Goal: Task Accomplishment & Management: Use online tool/utility

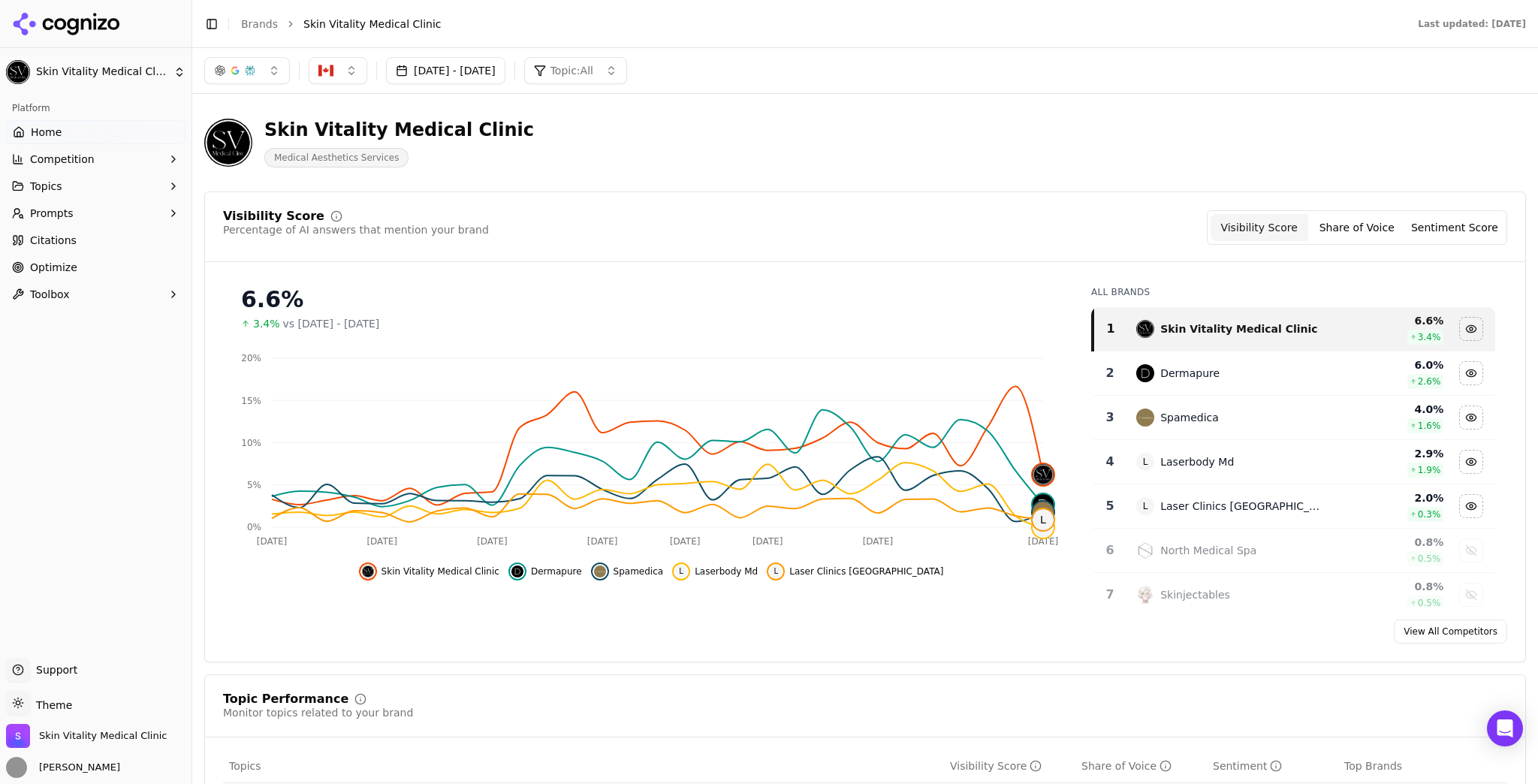
click at [502, 72] on button "[DATE] - [DATE]" at bounding box center [446, 70] width 120 height 27
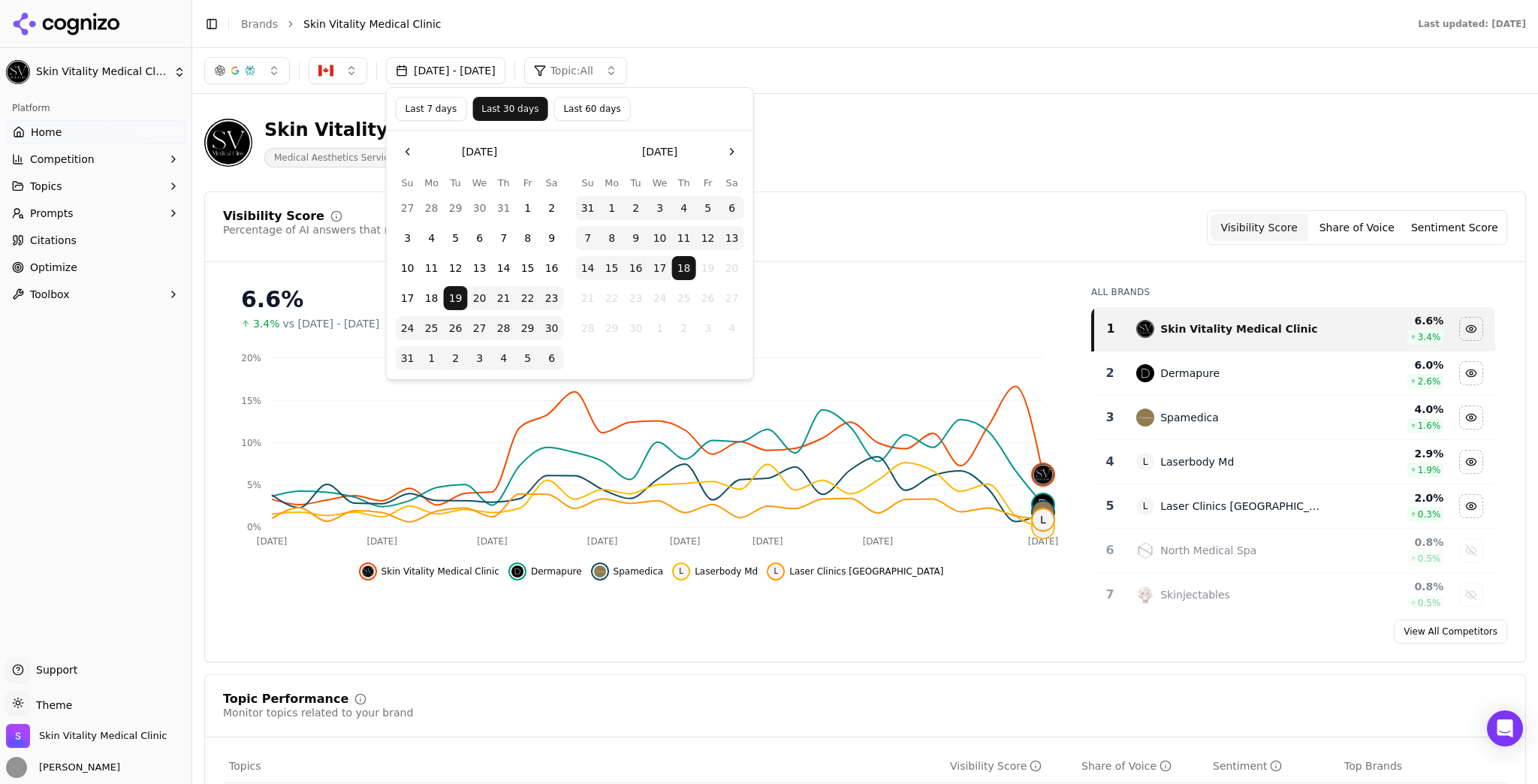
click at [432, 106] on button "Last 7 days" at bounding box center [432, 109] width 72 height 24
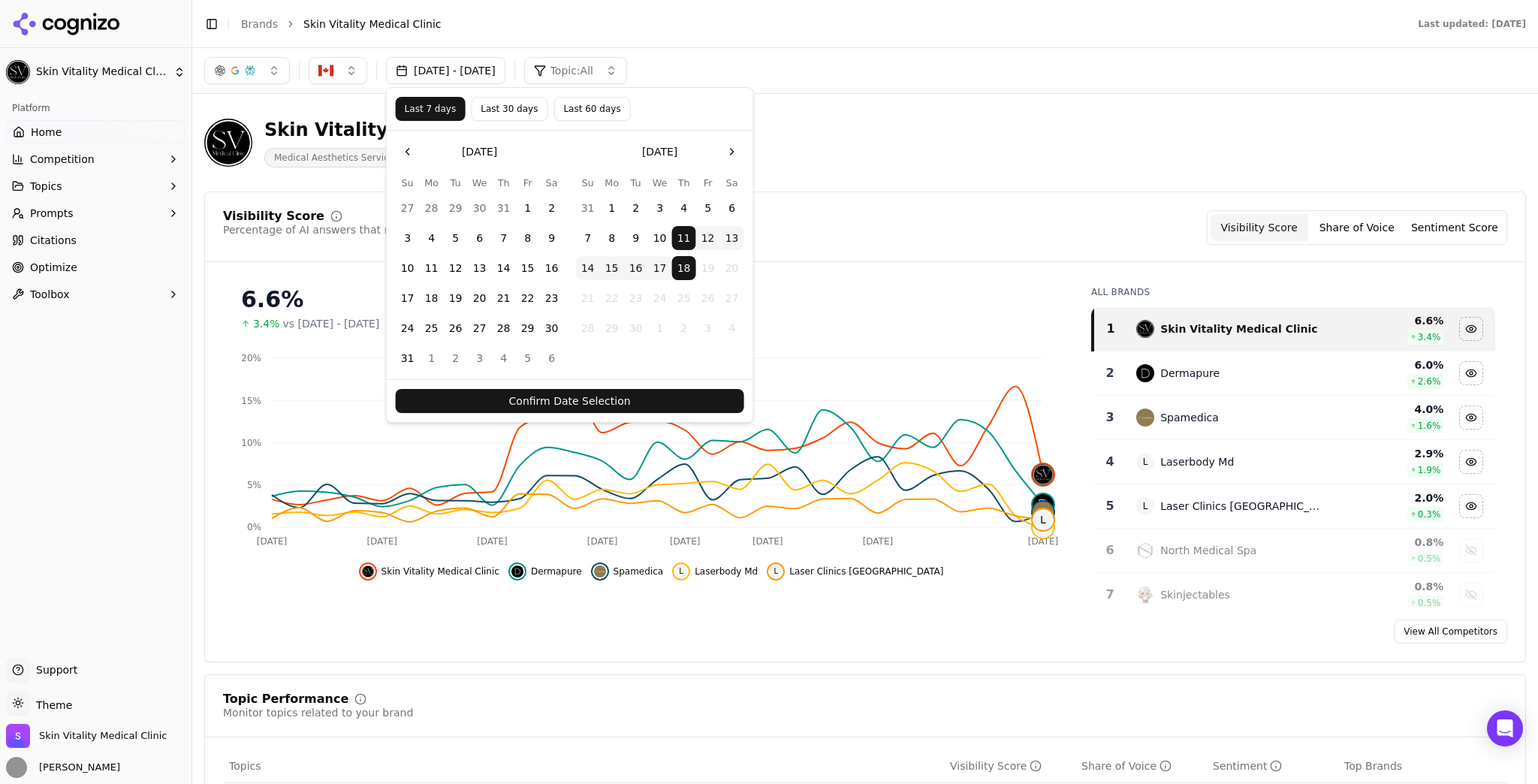
click at [733, 393] on button "Confirm Date Selection" at bounding box center [570, 401] width 348 height 24
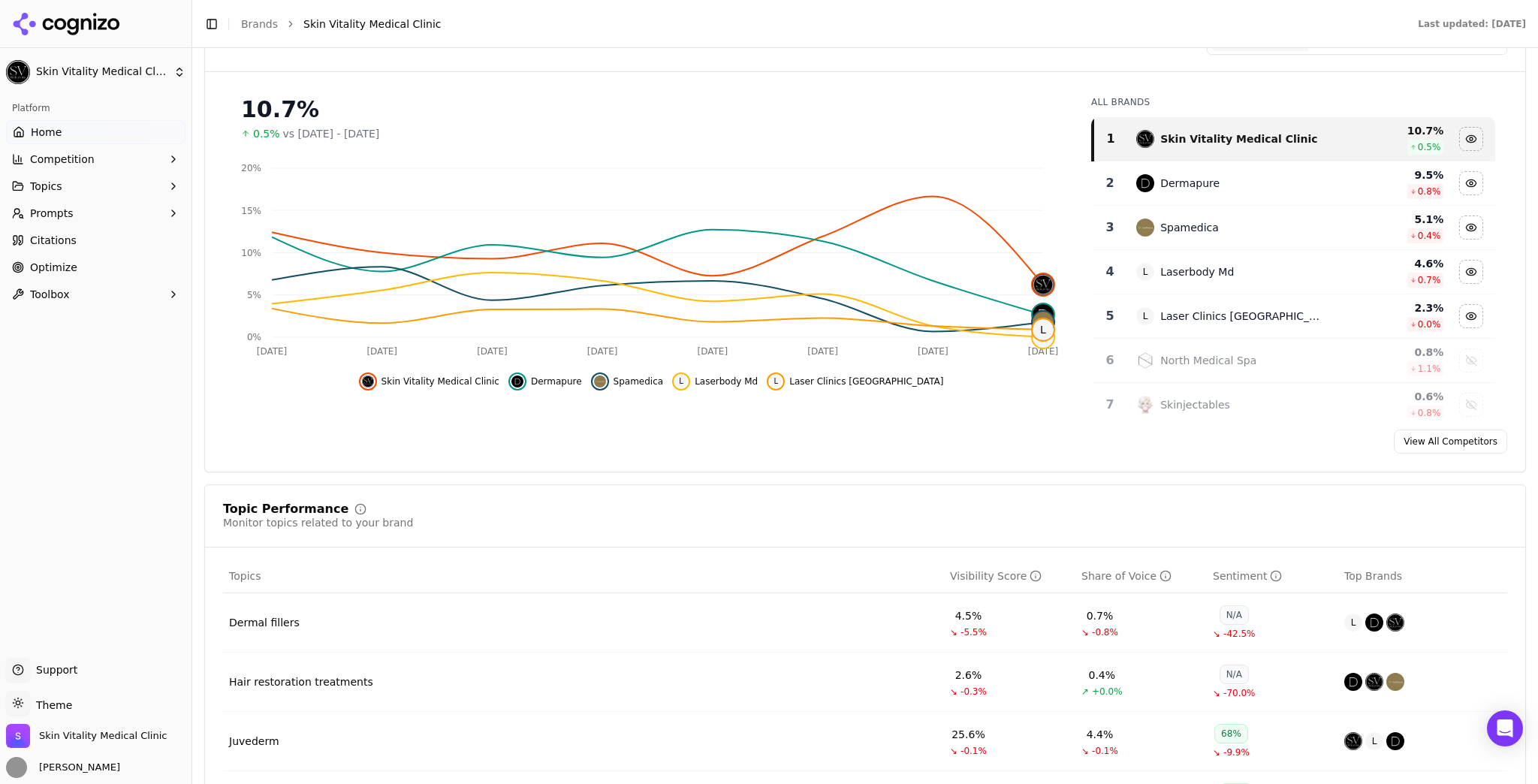
scroll to position [420, 0]
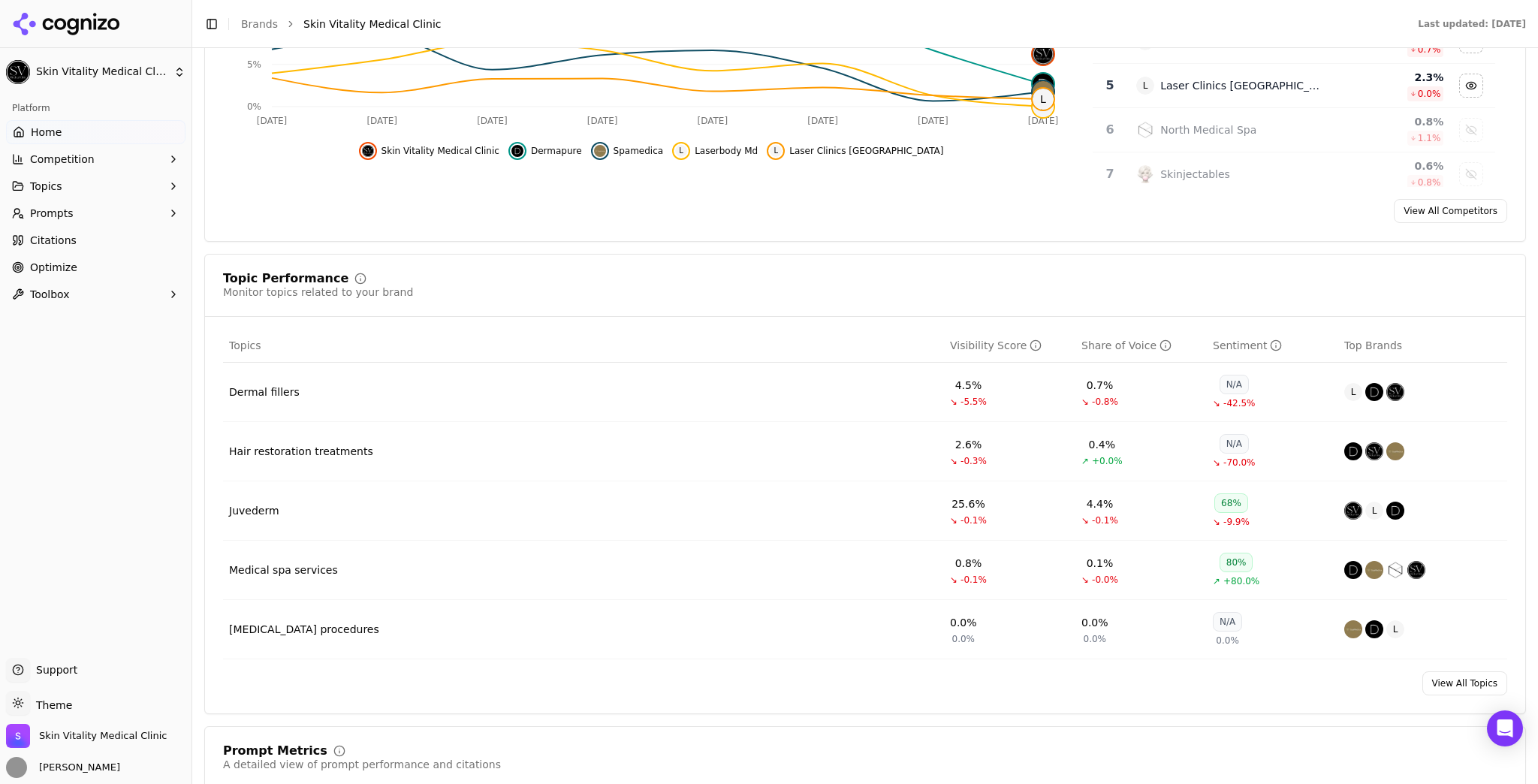
click at [270, 395] on div "Dermal fillers" at bounding box center [265, 391] width 71 height 15
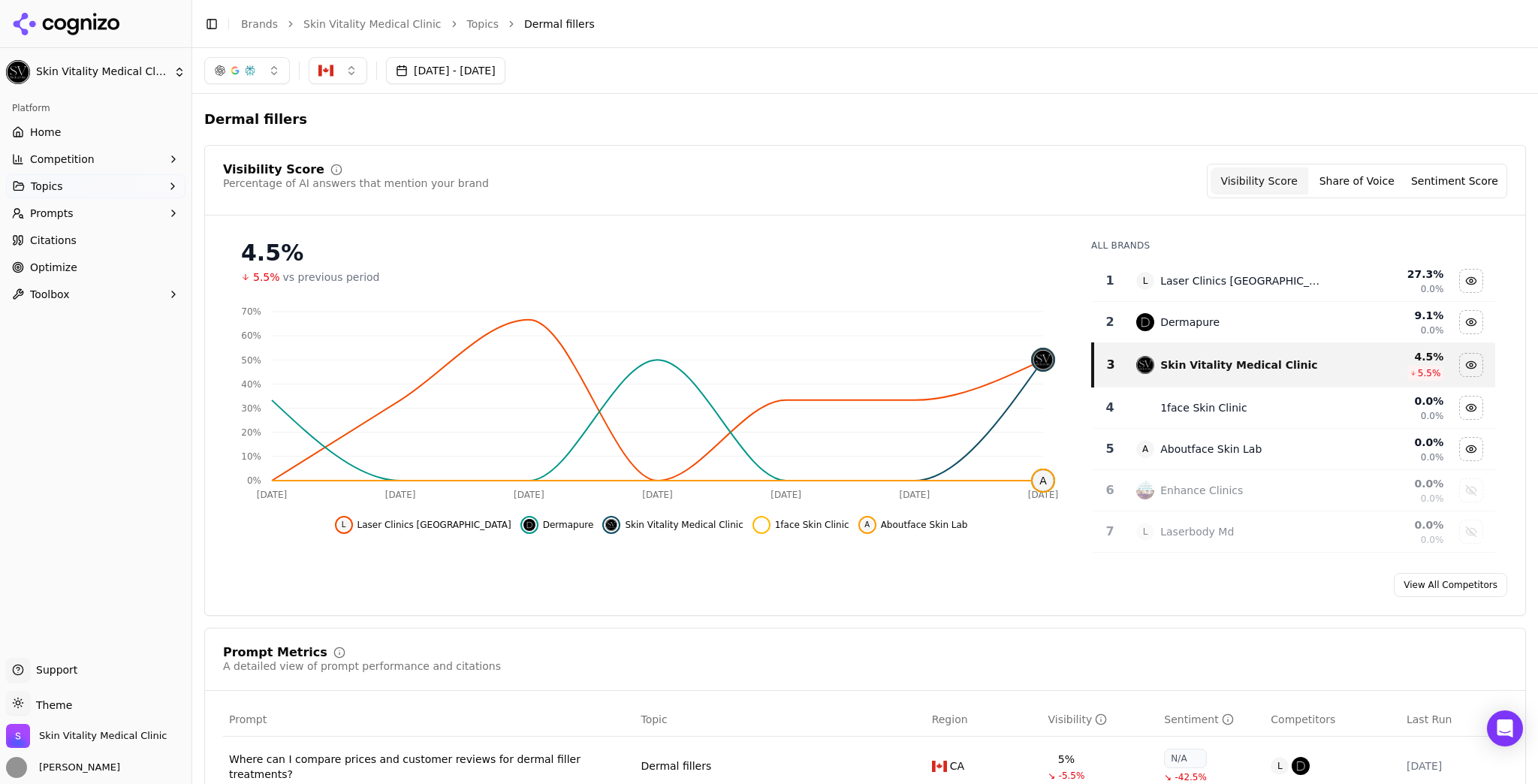
click at [54, 206] on span "Prompts" at bounding box center [51, 213] width 43 height 15
click at [96, 242] on span "Active" at bounding box center [96, 237] width 131 height 15
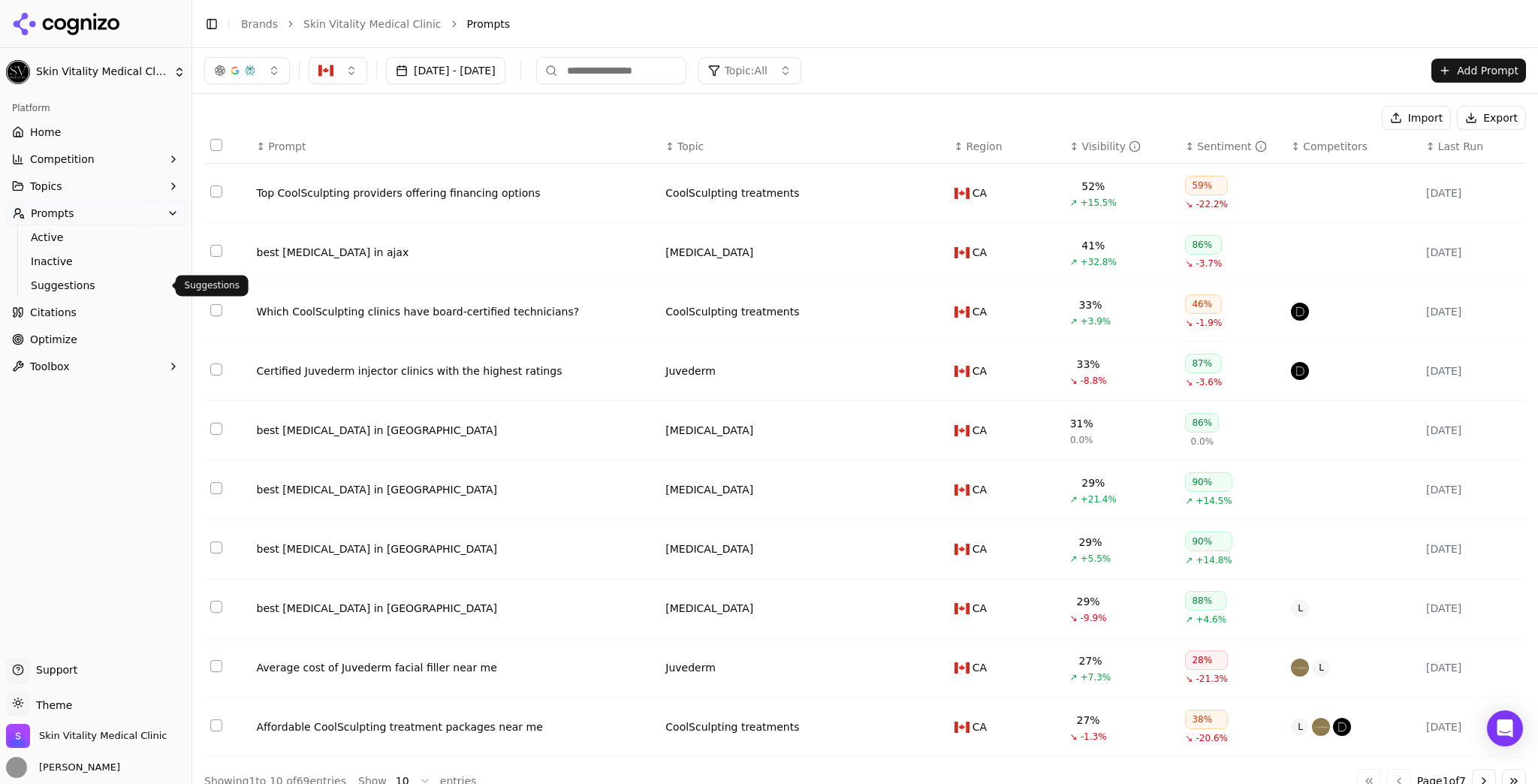
click at [80, 283] on span "Suggestions" at bounding box center [96, 285] width 131 height 15
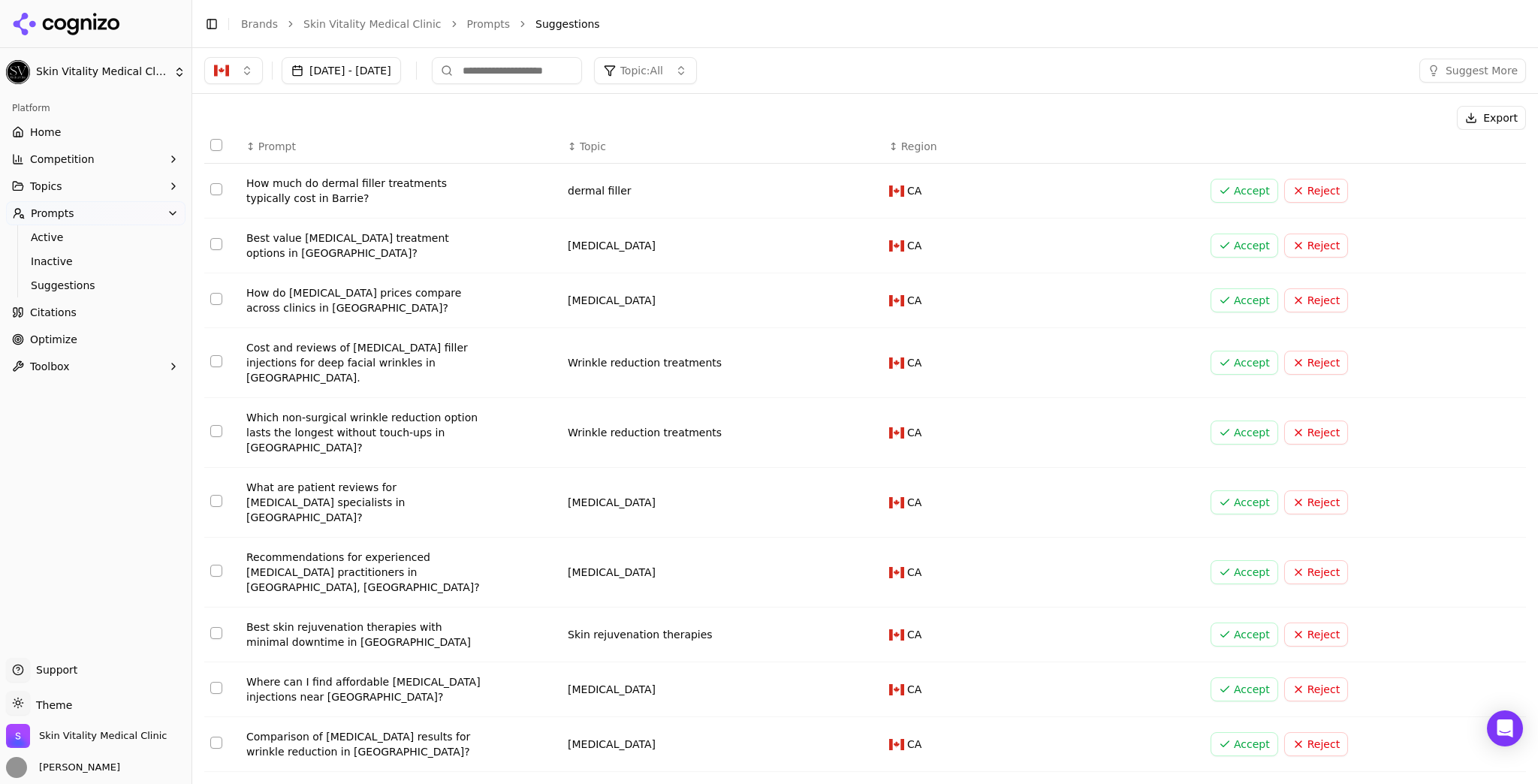
click at [1482, 783] on button "Go to next page" at bounding box center [1484, 796] width 24 height 24
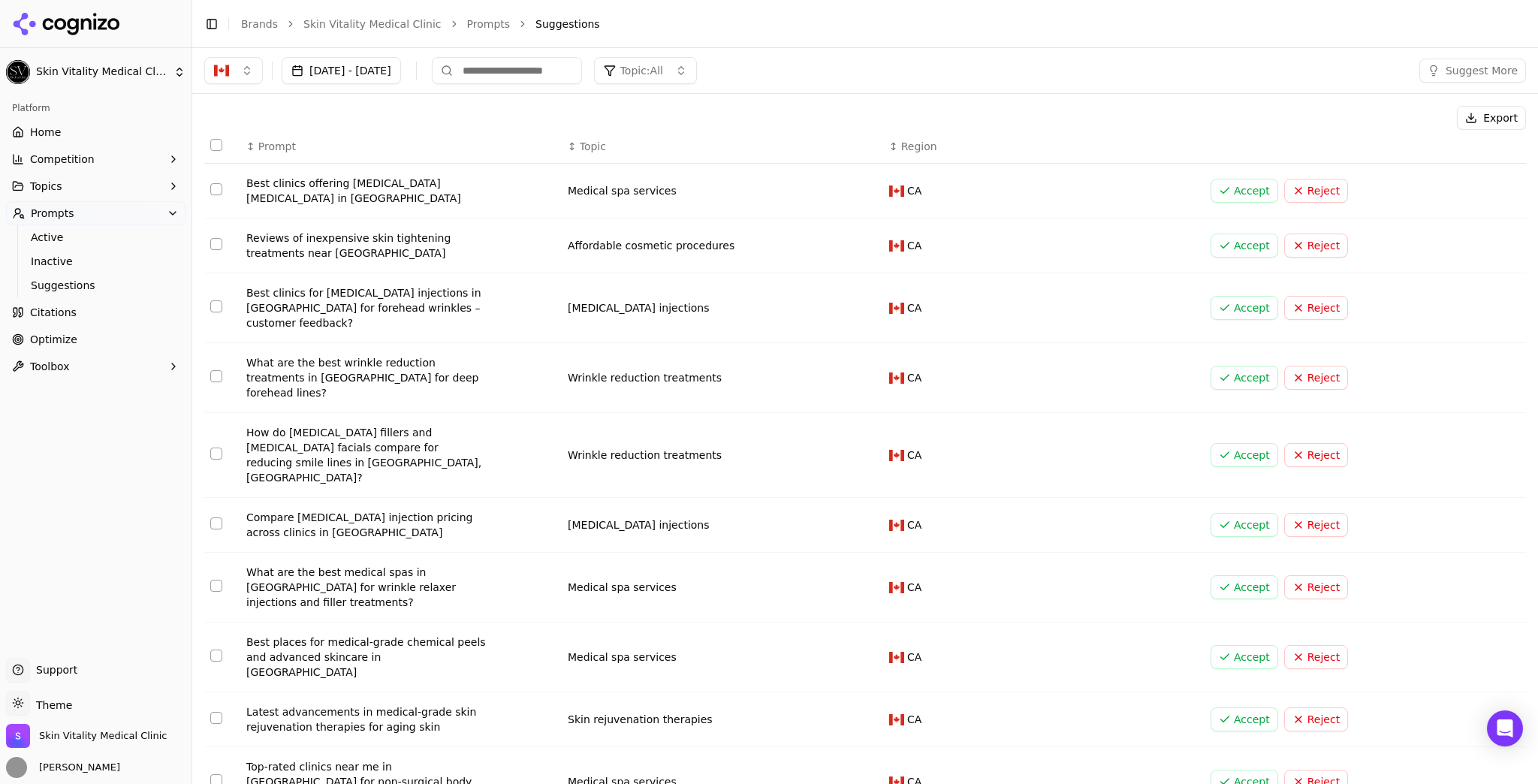
click at [1307, 183] on button "Reject" at bounding box center [1316, 190] width 64 height 24
